Goal: Transaction & Acquisition: Download file/media

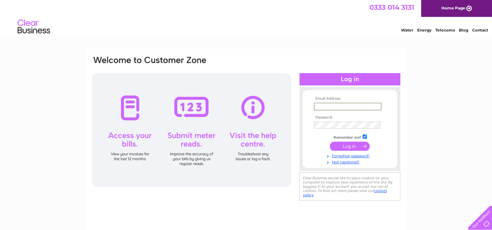
click at [320, 107] on input "text" at bounding box center [348, 107] width 68 height 8
type input "[EMAIL_ADDRESS][PERSON_NAME][DOMAIN_NAME]"
click at [346, 145] on input "submit" at bounding box center [350, 145] width 40 height 9
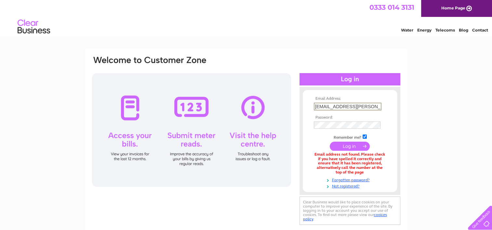
click at [367, 107] on input "dot.goldie@instantneighnour.co.uk" at bounding box center [348, 107] width 68 height 8
type input "dot.goldie@instantneighbour.co.uk"
click at [346, 149] on input "submit" at bounding box center [350, 145] width 40 height 9
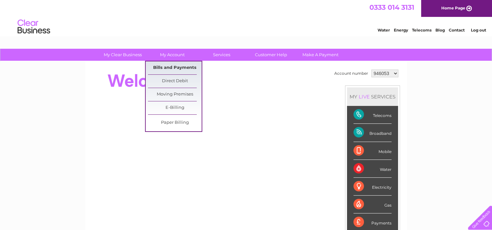
click at [171, 65] on link "Bills and Payments" at bounding box center [175, 67] width 54 height 13
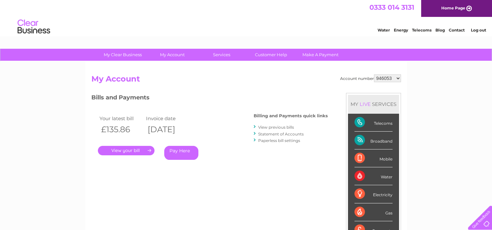
click at [269, 127] on link "View previous bills" at bounding box center [276, 127] width 36 height 5
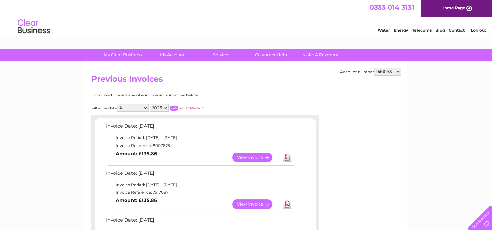
click at [288, 203] on link "Download" at bounding box center [287, 204] width 8 height 9
click at [289, 155] on link "Download" at bounding box center [287, 157] width 8 height 9
click at [288, 157] on link "Download" at bounding box center [287, 157] width 8 height 9
